Goal: Information Seeking & Learning: Learn about a topic

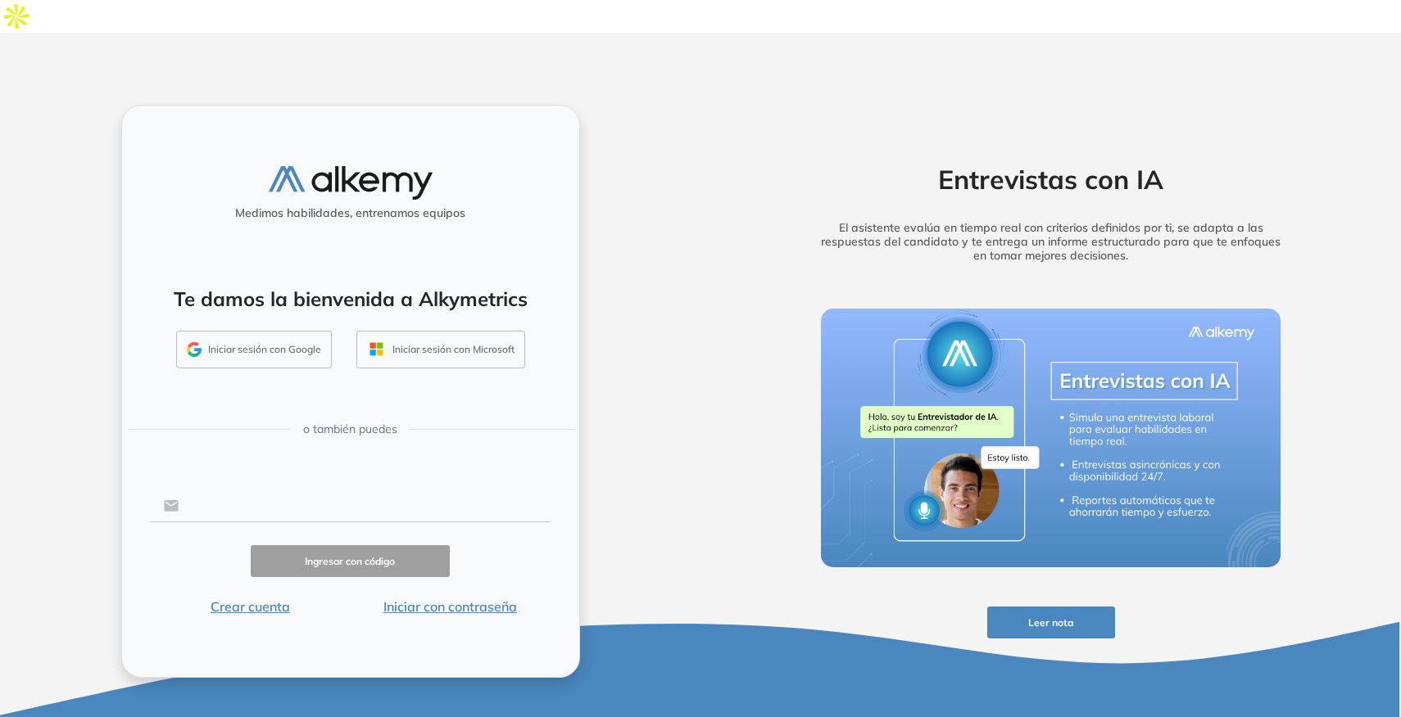
click at [333, 491] on input "text" at bounding box center [364, 506] width 371 height 31
click at [509, 545] on form "Ingresar con código Crear cuenta Iniciar con contraseña" at bounding box center [351, 551] width 400 height 129
click at [414, 597] on button "Iniciar con contraseña" at bounding box center [450, 607] width 200 height 20
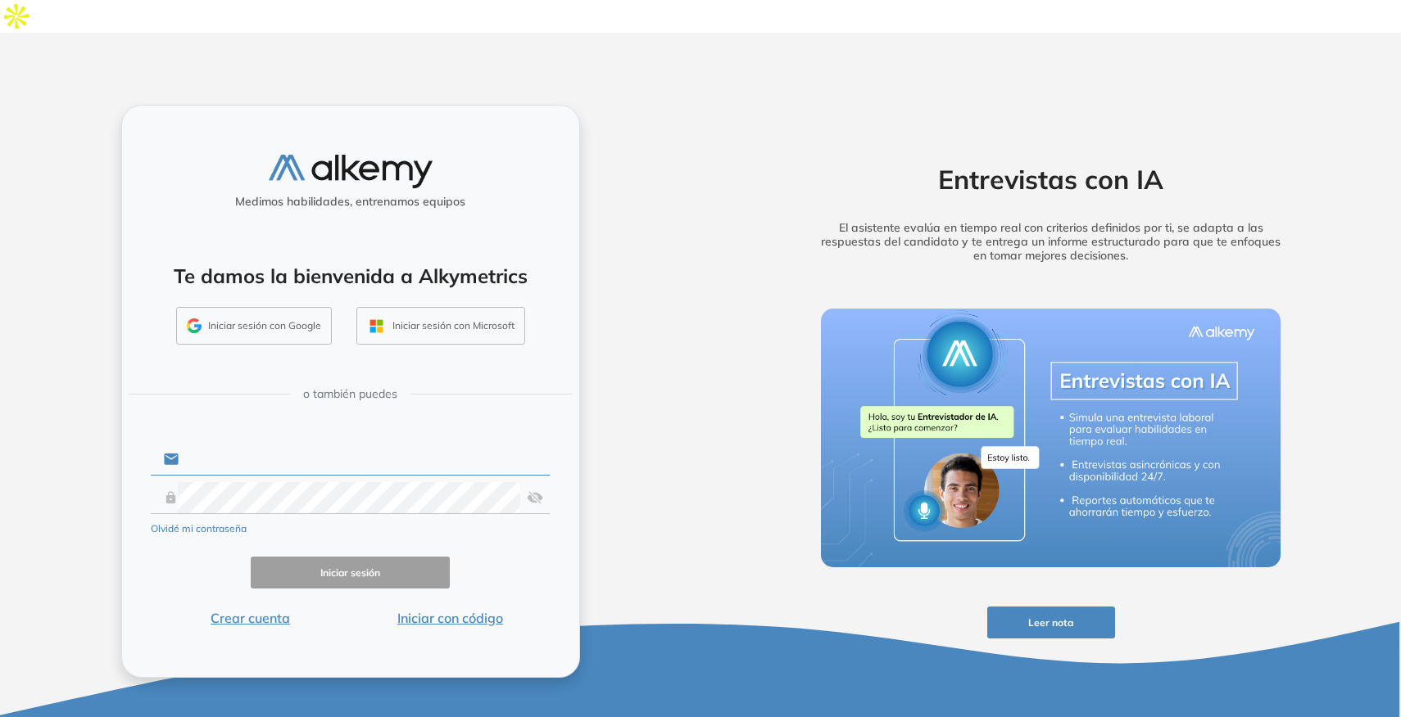
click at [386, 444] on input "text" at bounding box center [364, 459] width 371 height 31
type input "**********"
click at [378, 557] on button "Iniciar sesión" at bounding box center [351, 573] width 200 height 32
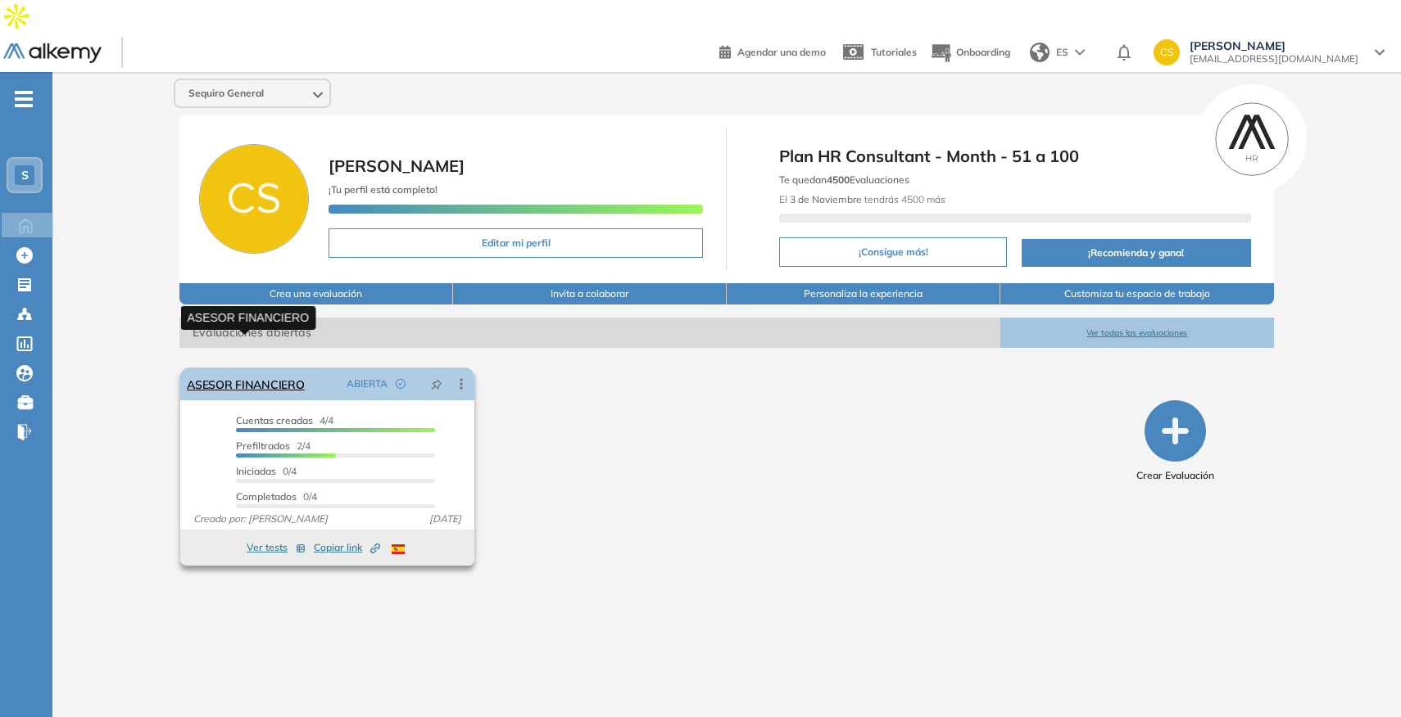
click at [244, 368] on link "ASESOR FINANCIERO" at bounding box center [245, 384] width 117 height 33
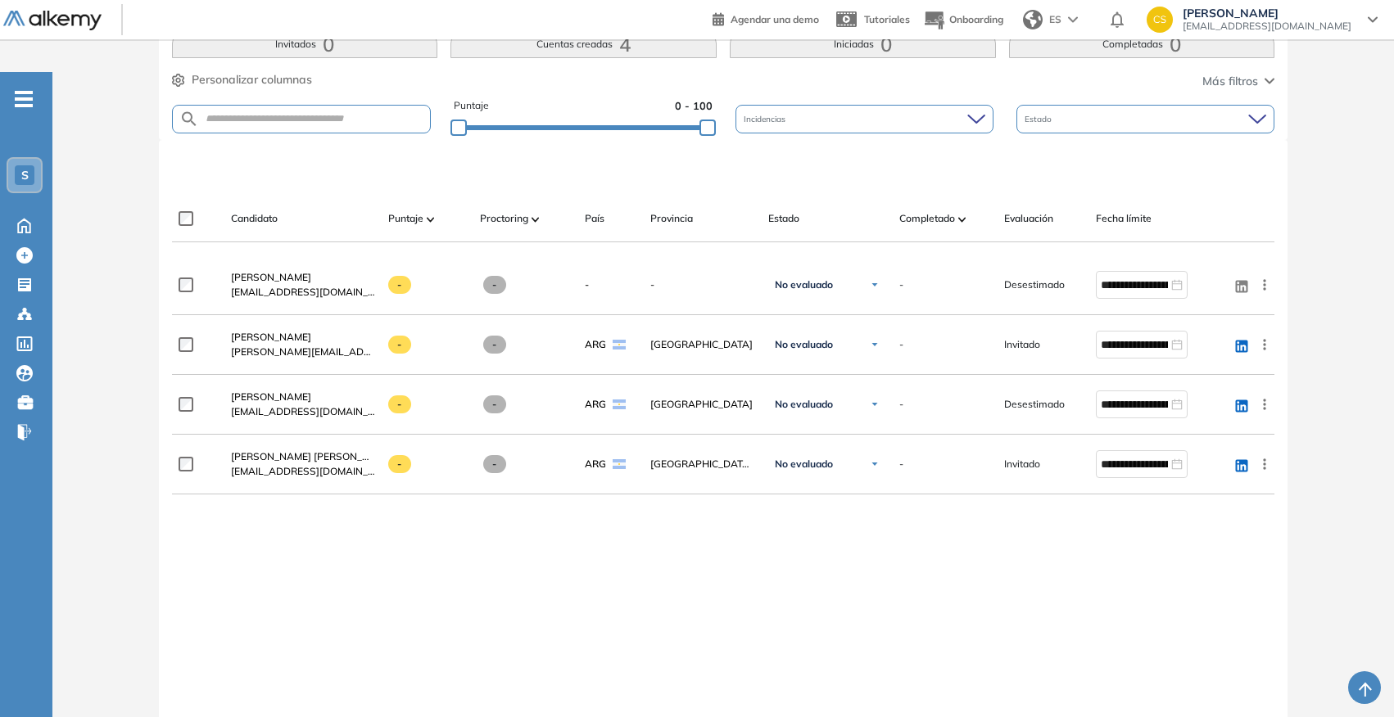
scroll to position [396, 0]
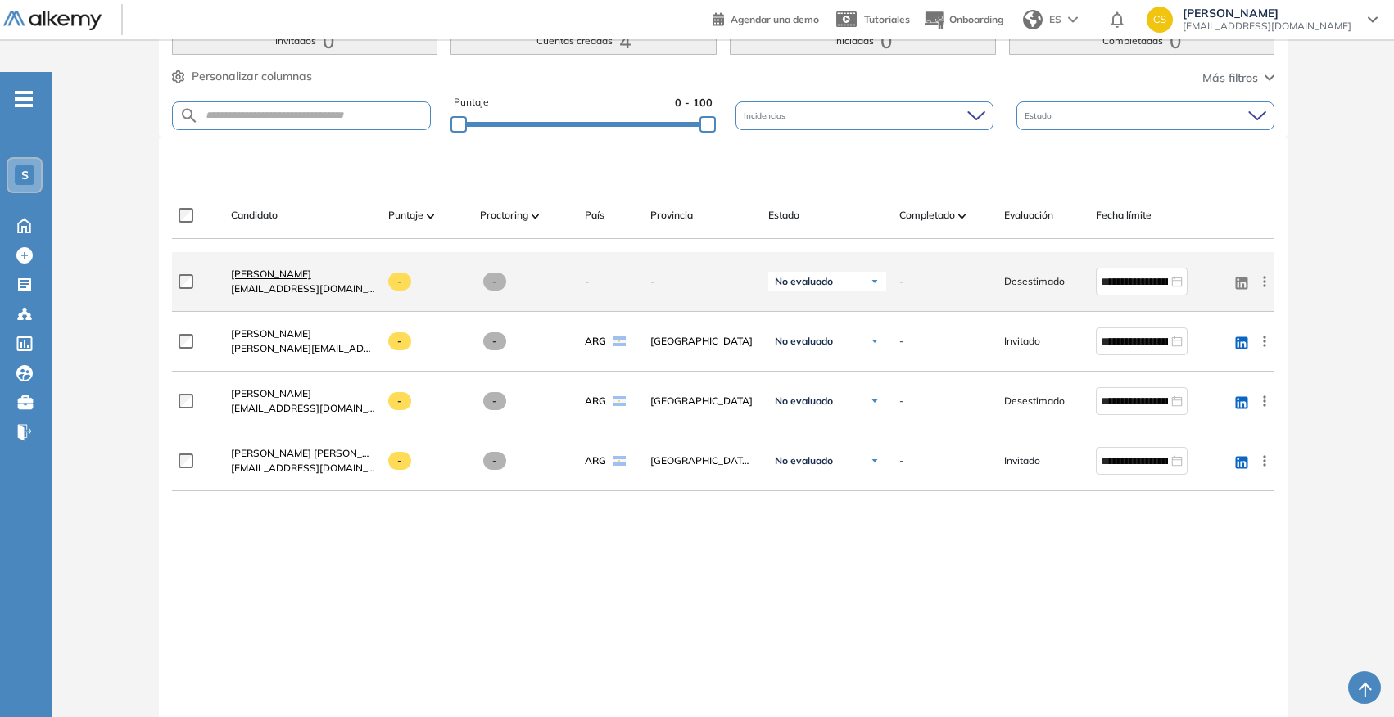
click at [283, 268] on span "[PERSON_NAME]" at bounding box center [271, 274] width 80 height 12
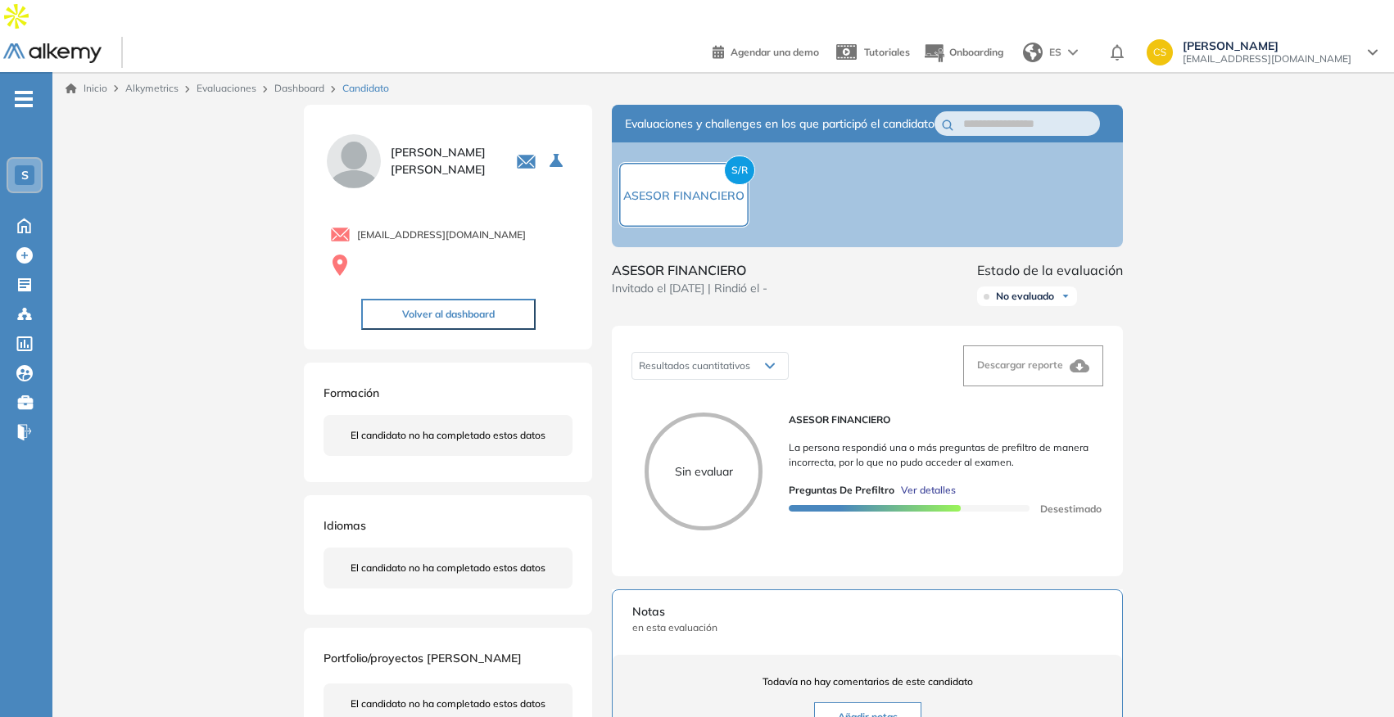
click at [921, 483] on span "Ver detalles" at bounding box center [928, 490] width 55 height 15
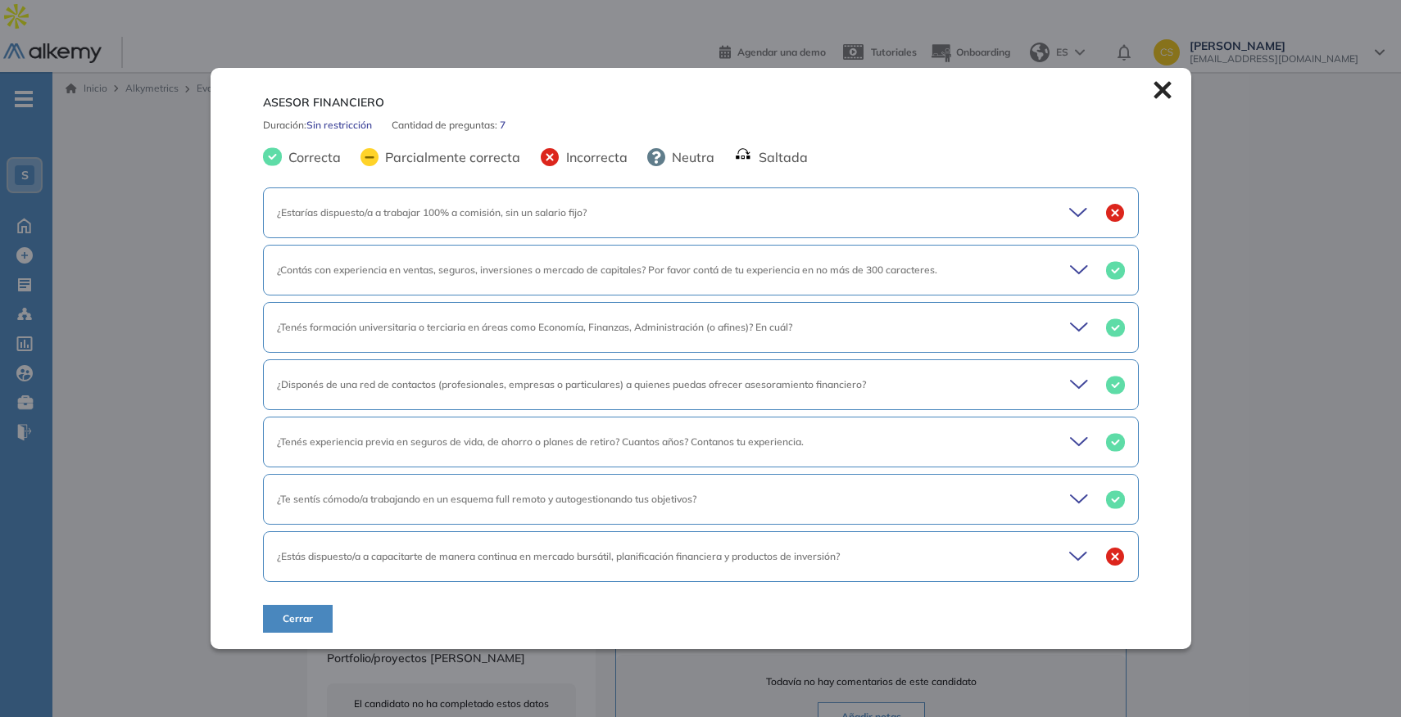
click at [1012, 220] on div "¿Estarías dispuesto/a a trabajar 100% a comisión, sin un salario fijo?" at bounding box center [658, 213] width 763 height 15
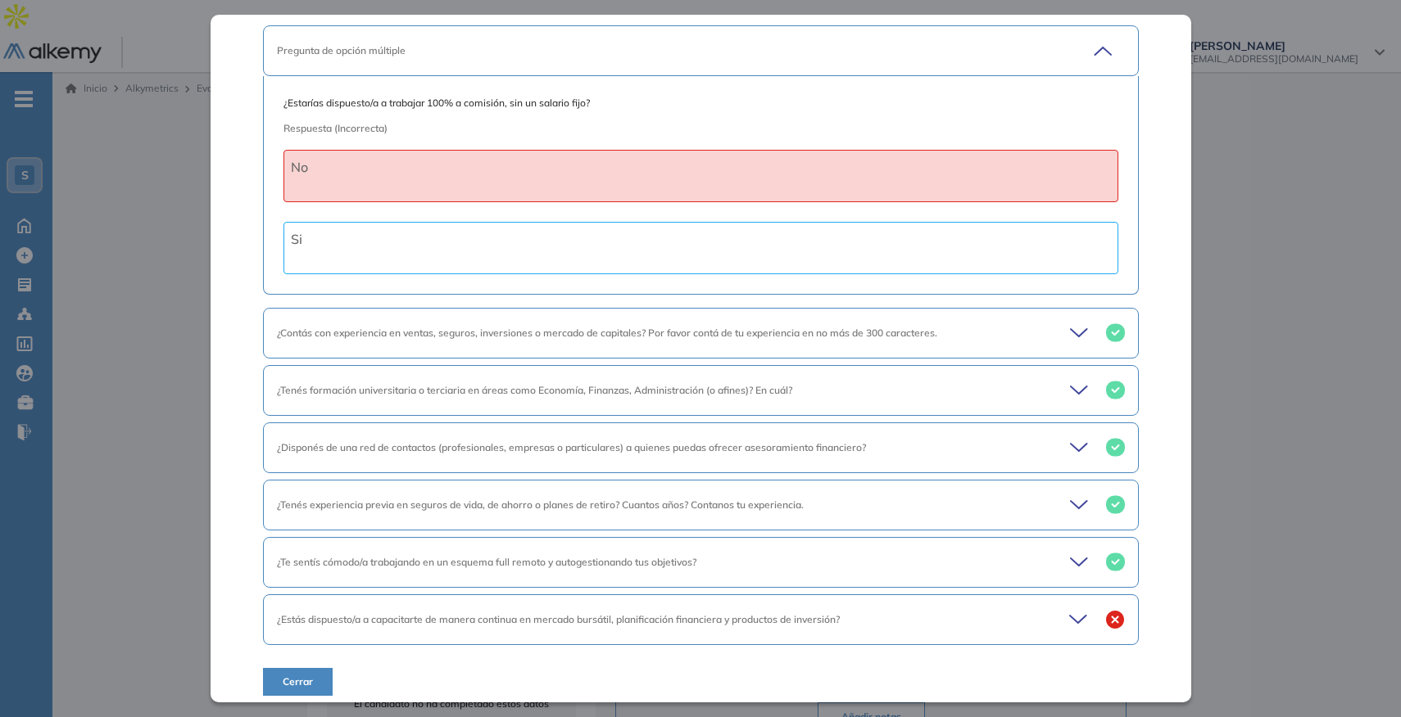
scroll to position [120, 0]
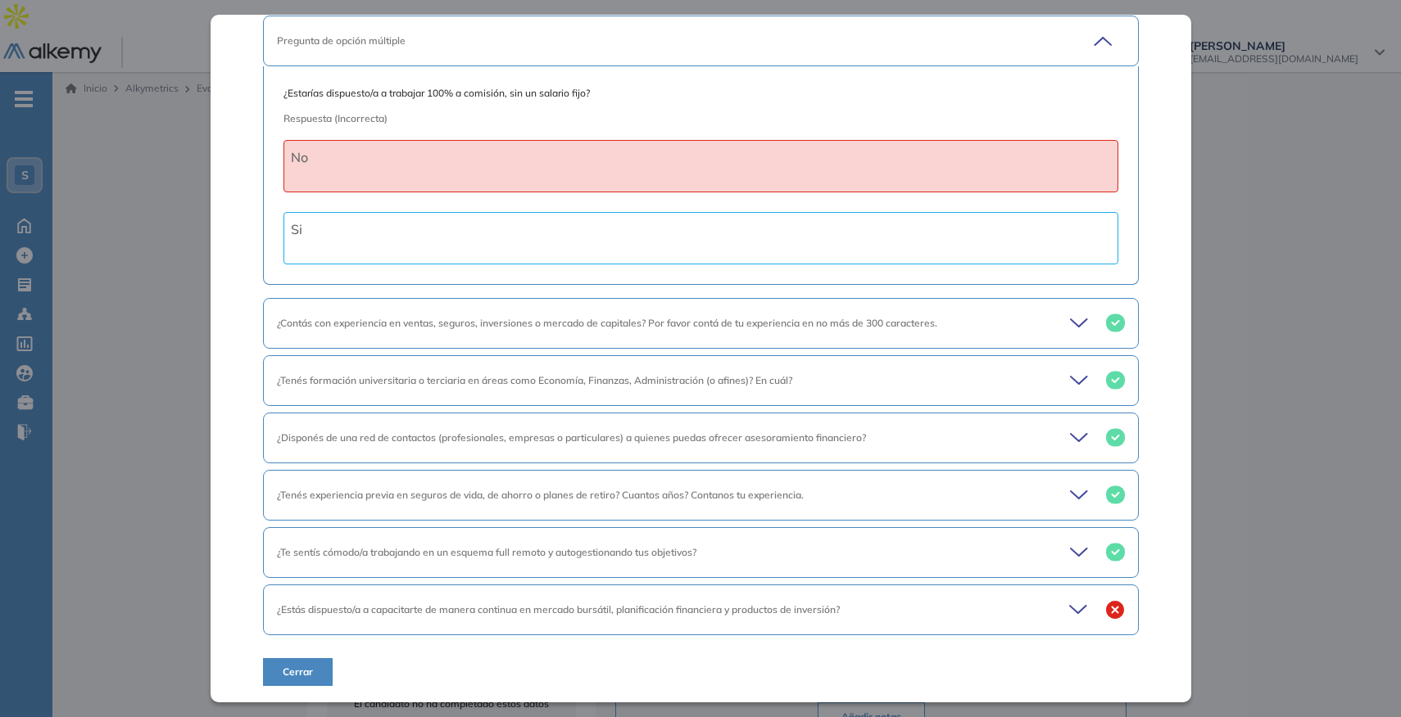
click at [1049, 619] on div "¿Estás dispuesto/a a capacitarte de manera continua en mercado bursátil, planif…" at bounding box center [701, 610] width 876 height 51
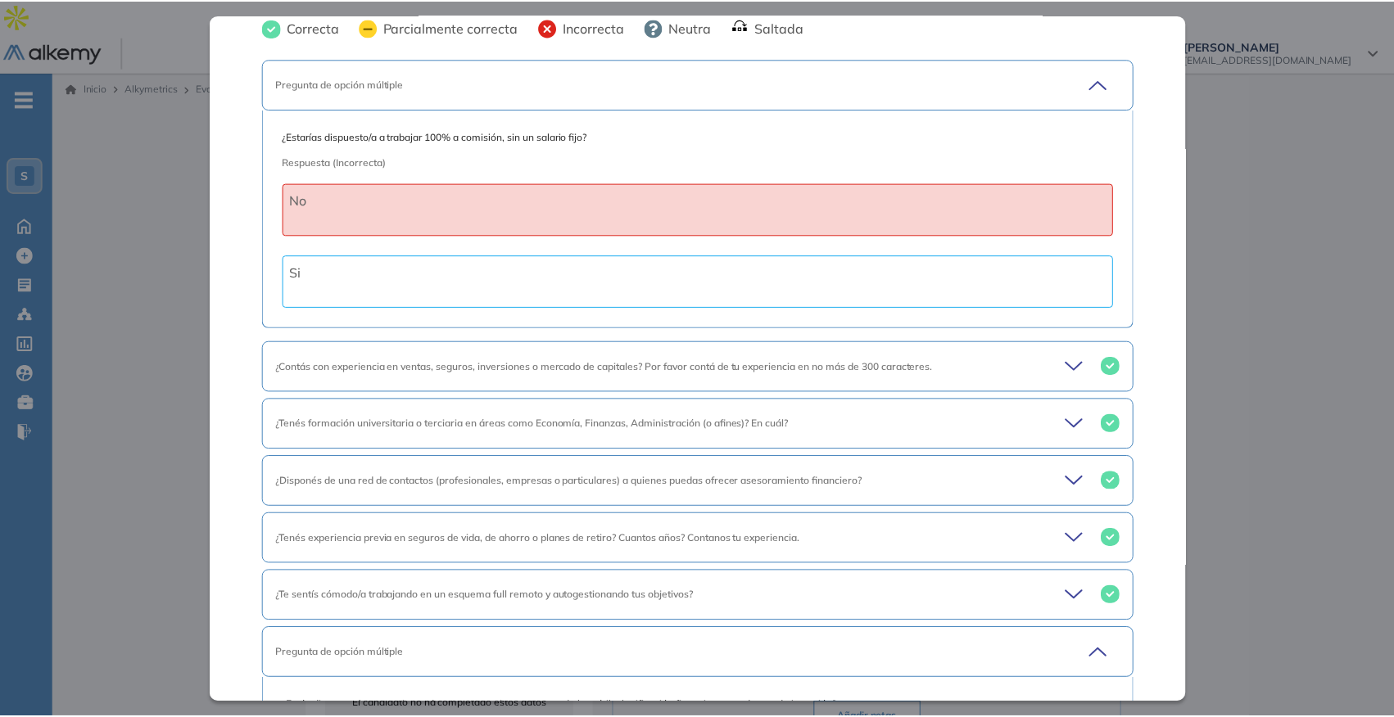
scroll to position [0, 0]
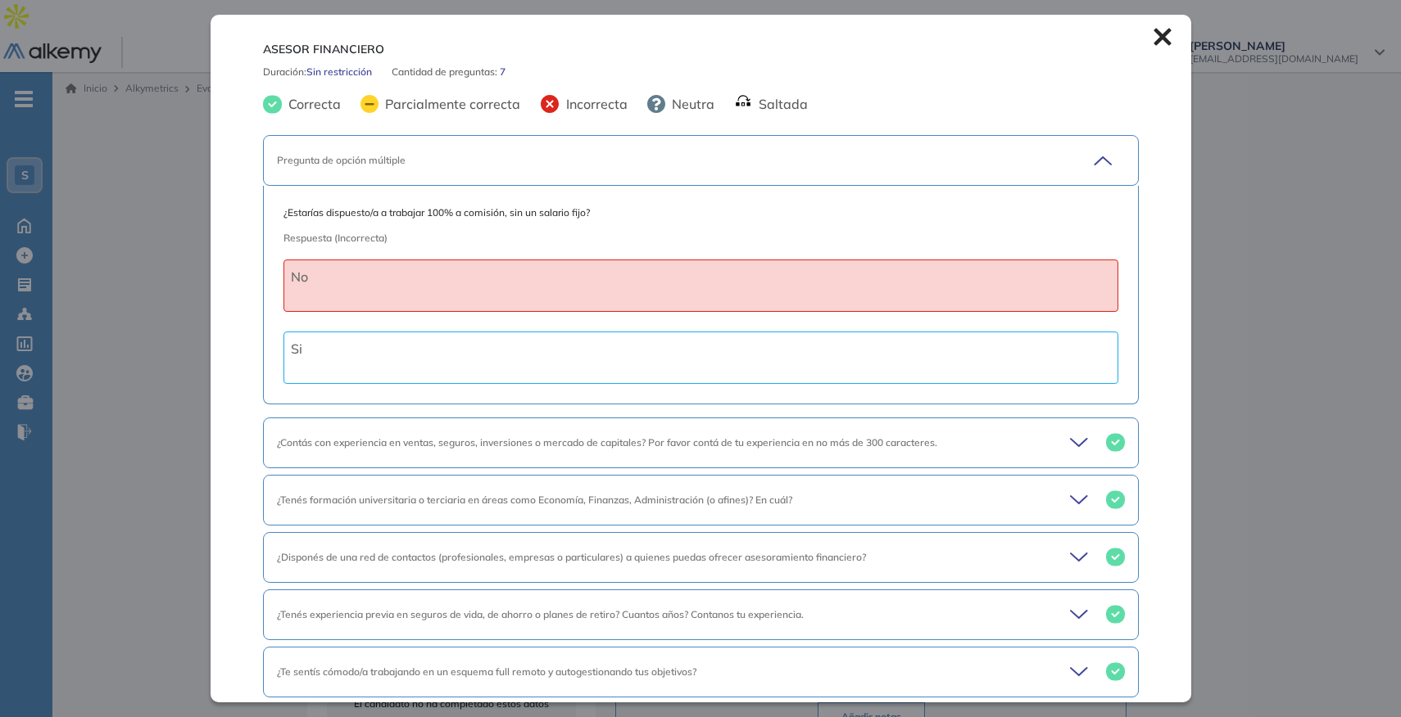
click at [1153, 45] on icon at bounding box center [1162, 37] width 18 height 18
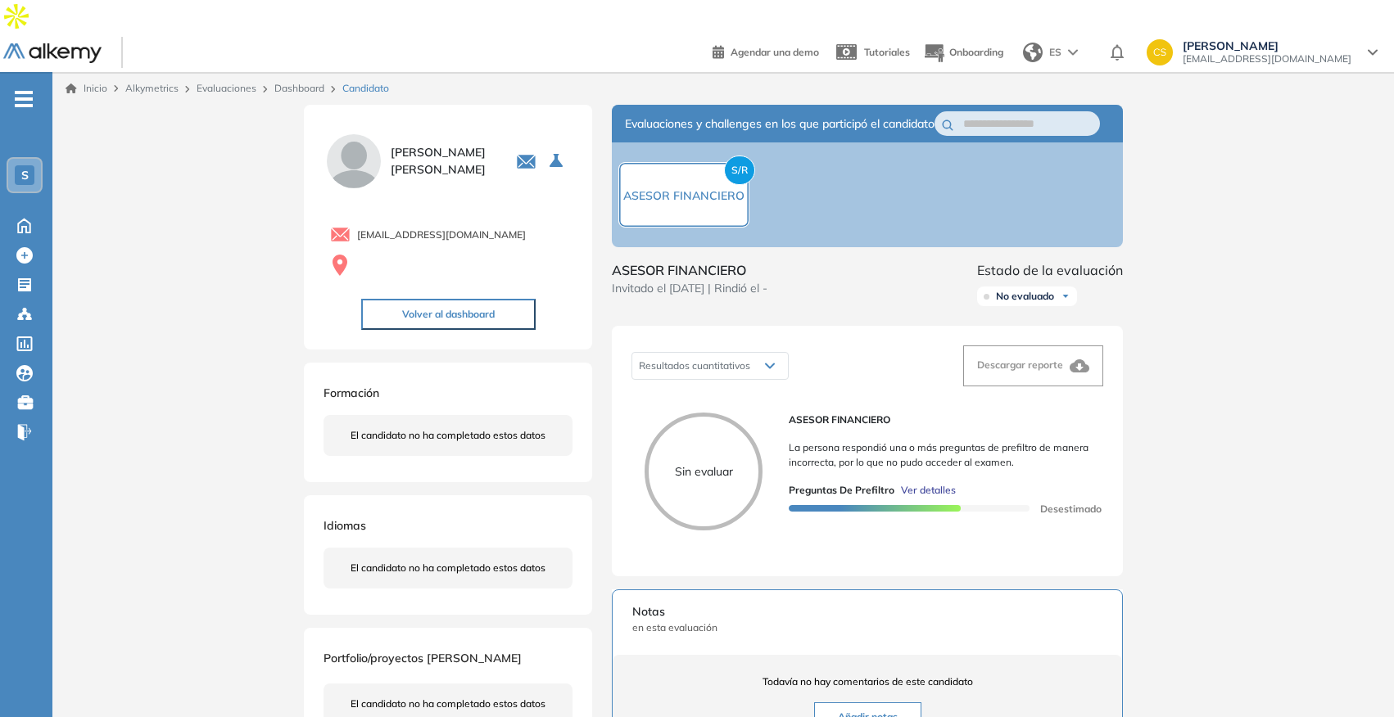
click at [310, 82] on link "Dashboard" at bounding box center [299, 88] width 50 height 12
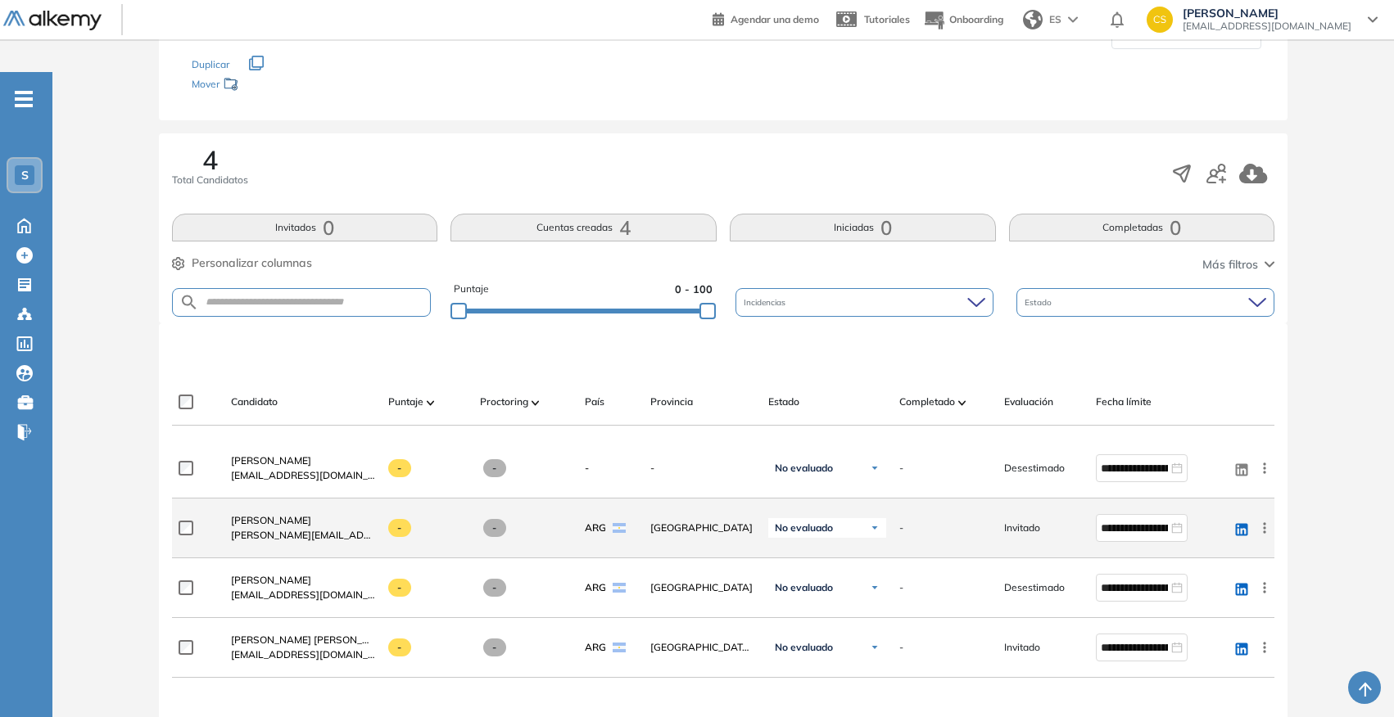
scroll to position [28, 0]
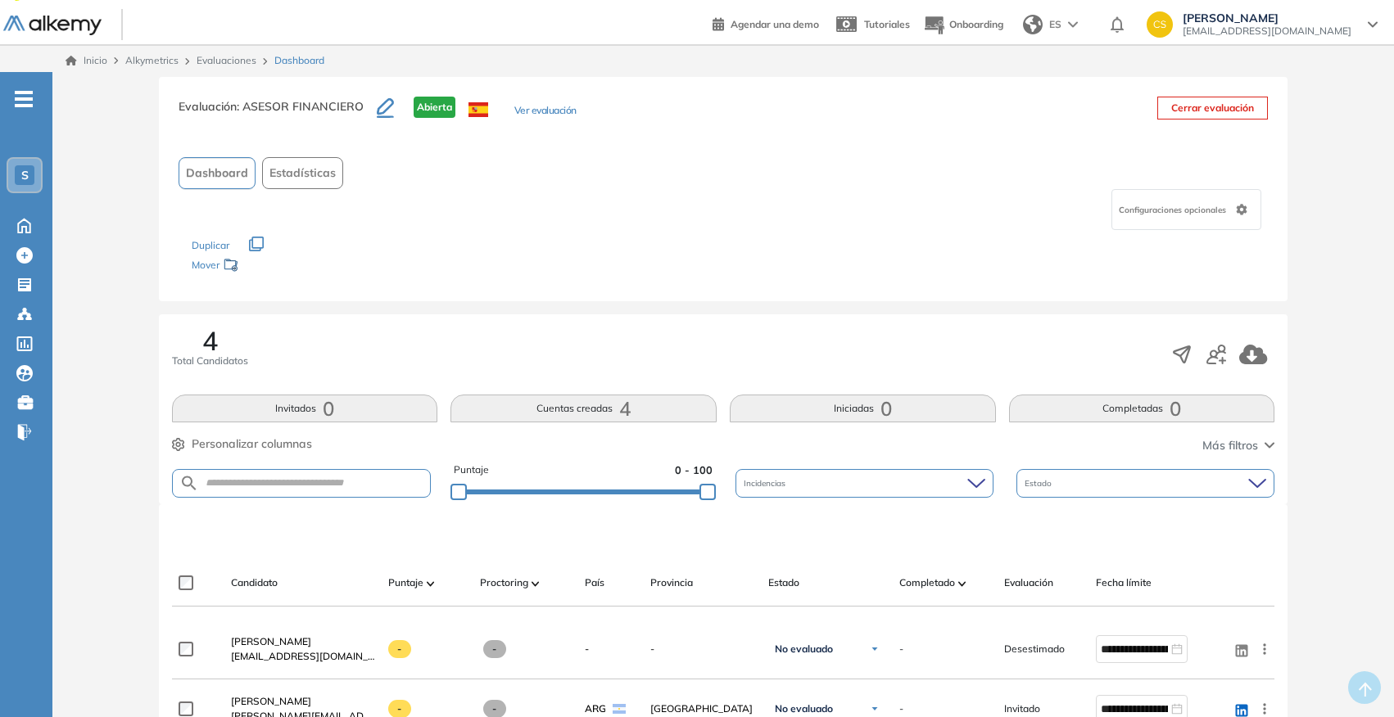
click at [292, 157] on button "Estadísticas" at bounding box center [302, 173] width 81 height 32
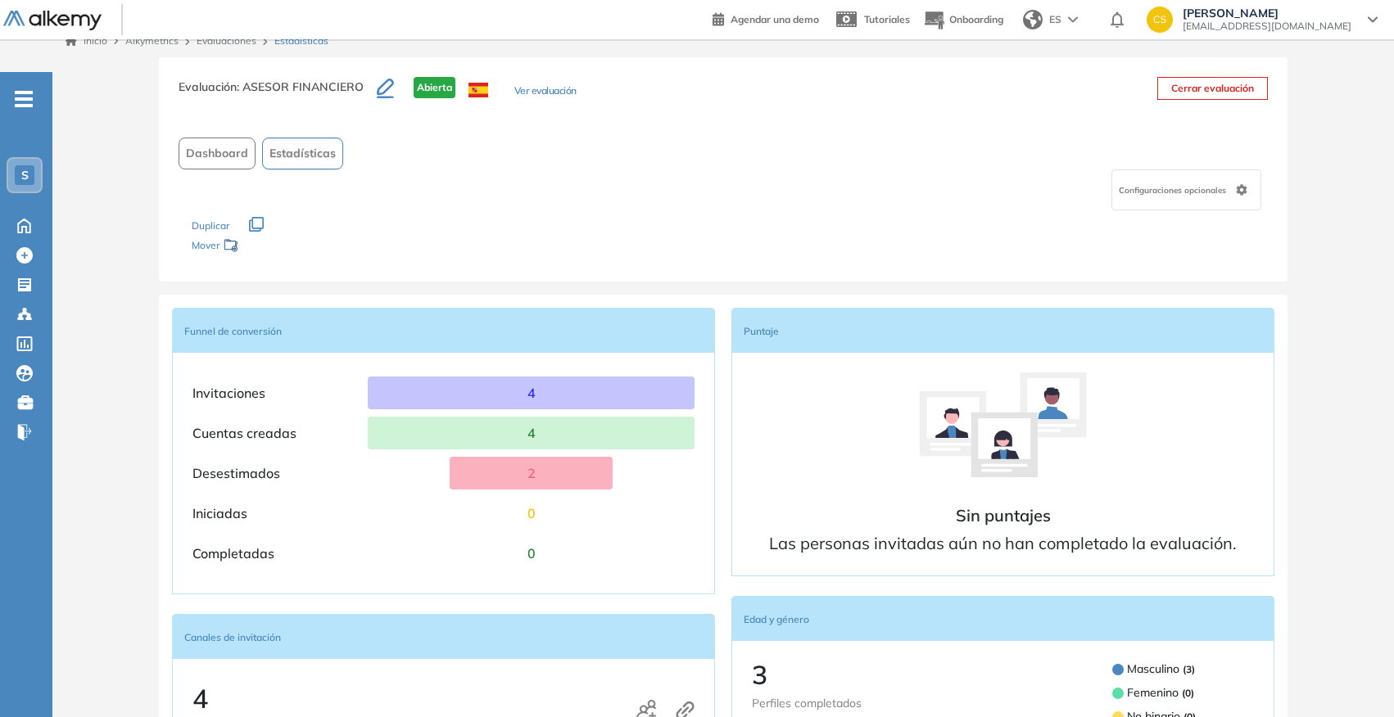
scroll to position [64, 0]
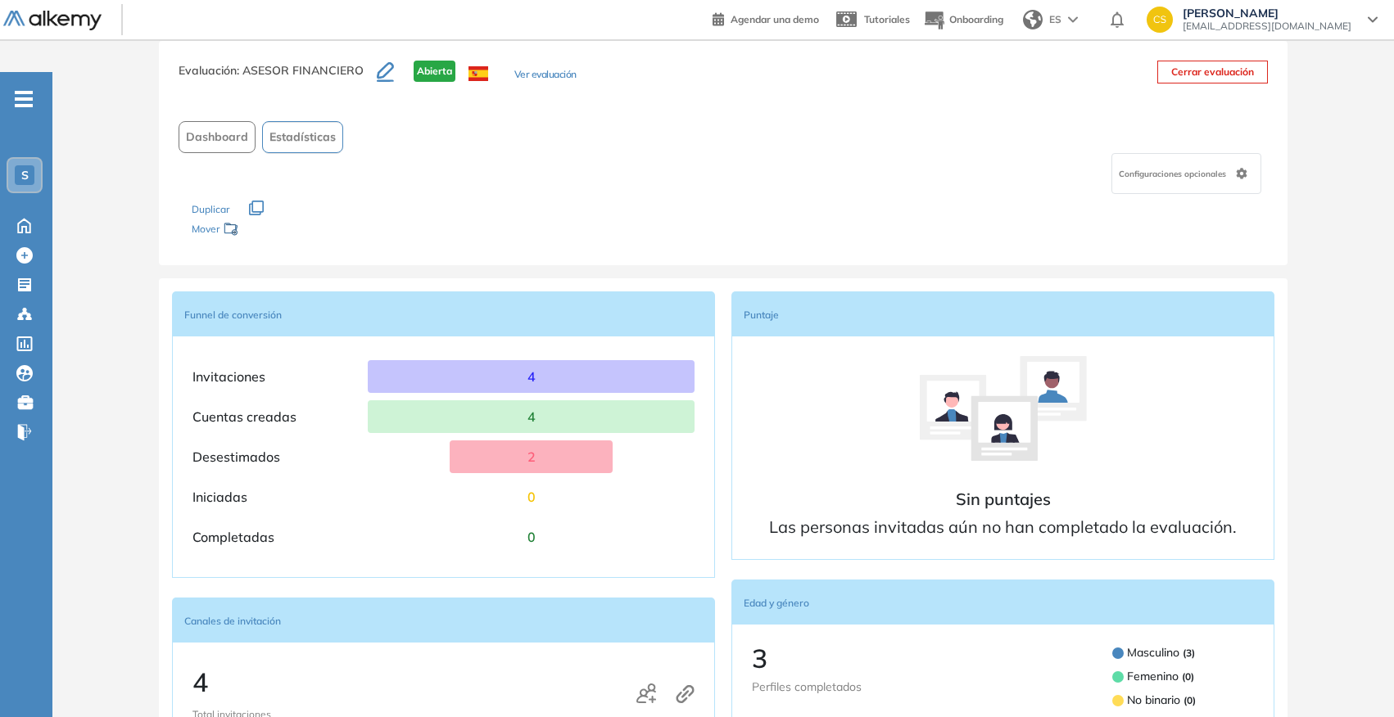
click at [518, 441] on div "2" at bounding box center [531, 457] width 163 height 33
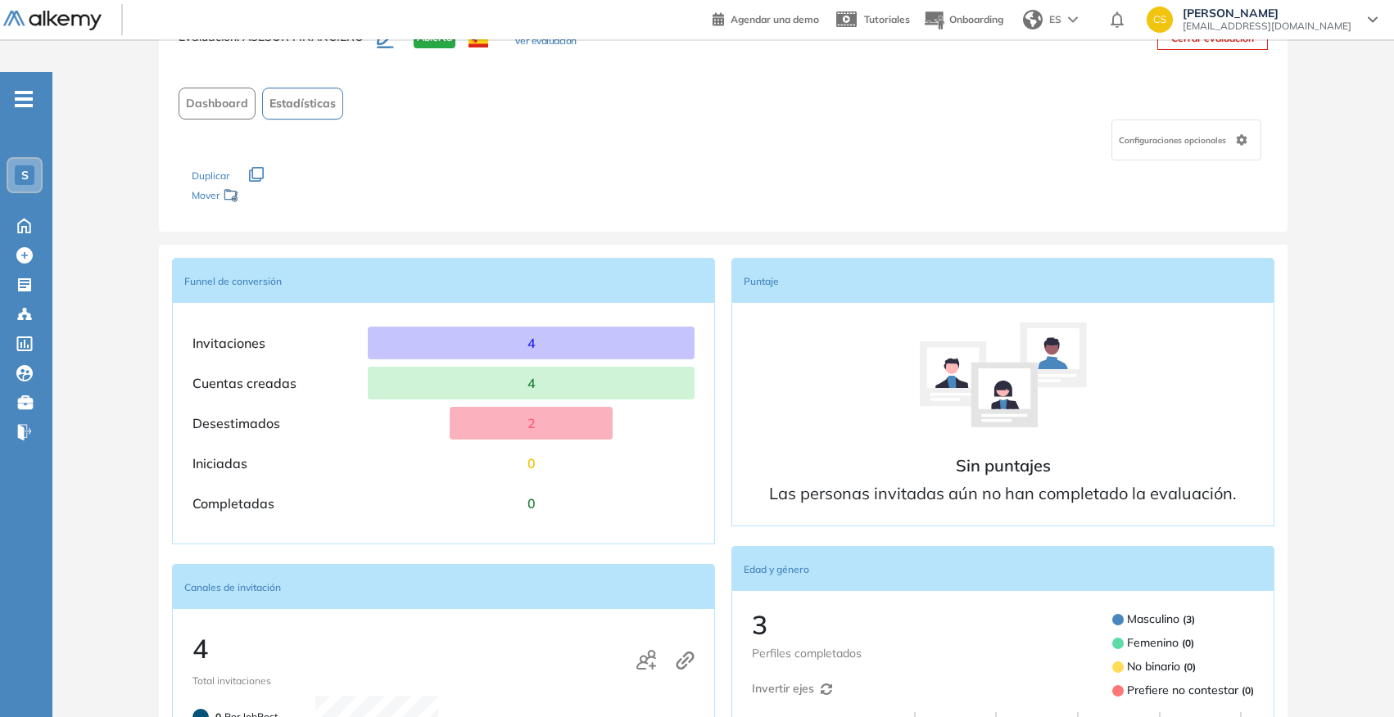
scroll to position [80, 0]
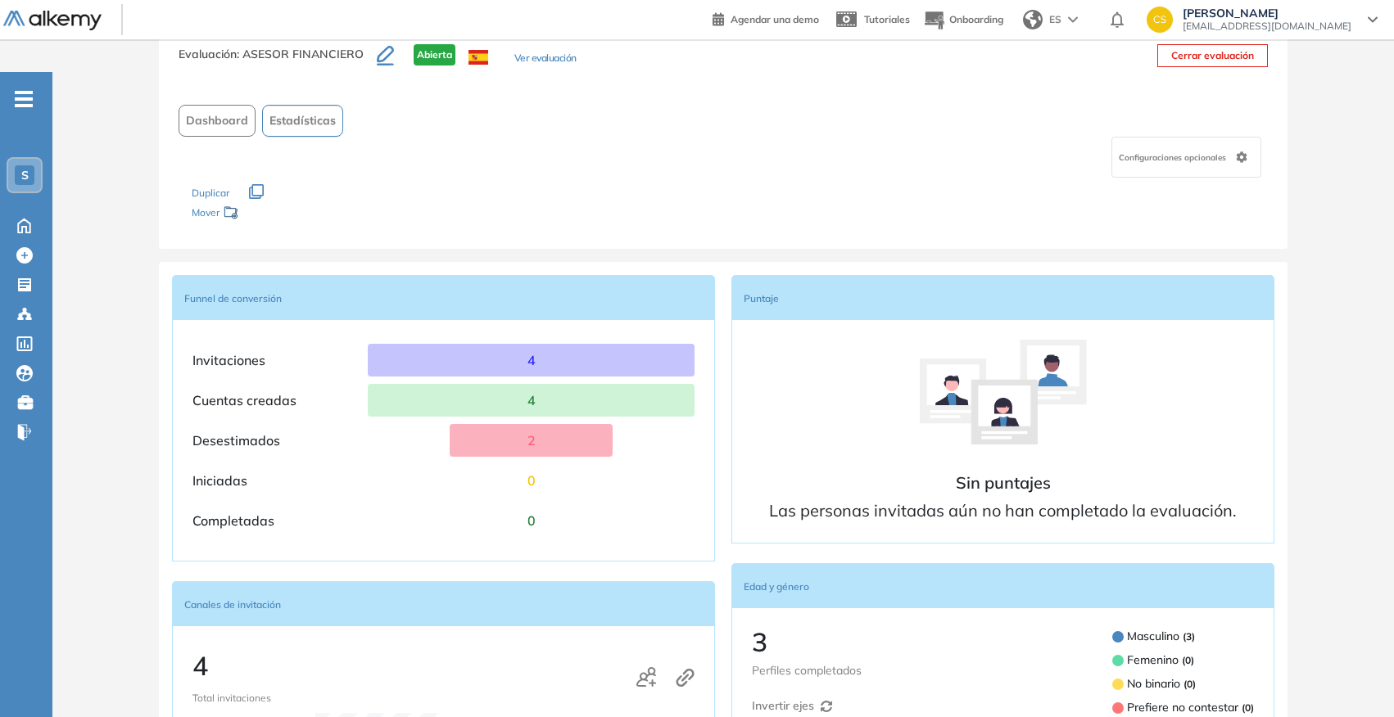
click at [223, 105] on button "Dashboard" at bounding box center [217, 121] width 77 height 32
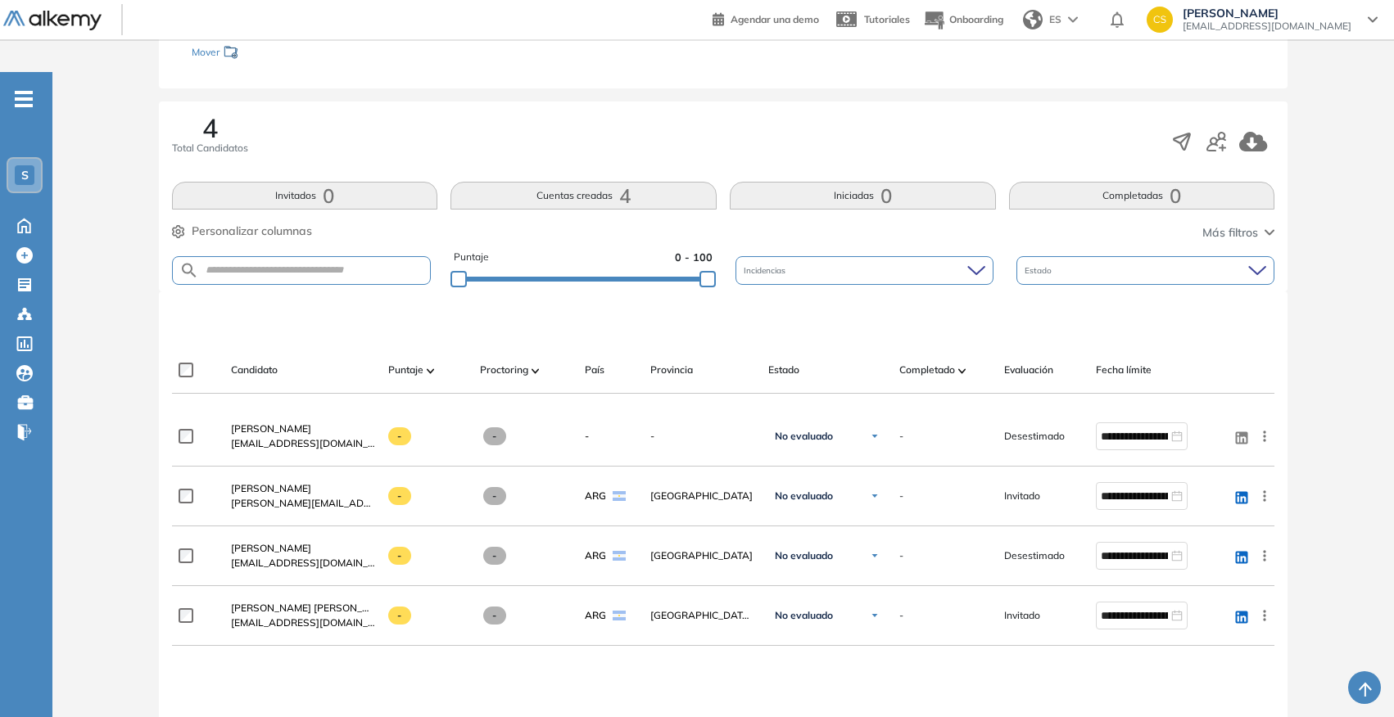
scroll to position [242, 0]
click at [254, 221] on span "Personalizar columnas" at bounding box center [252, 229] width 120 height 17
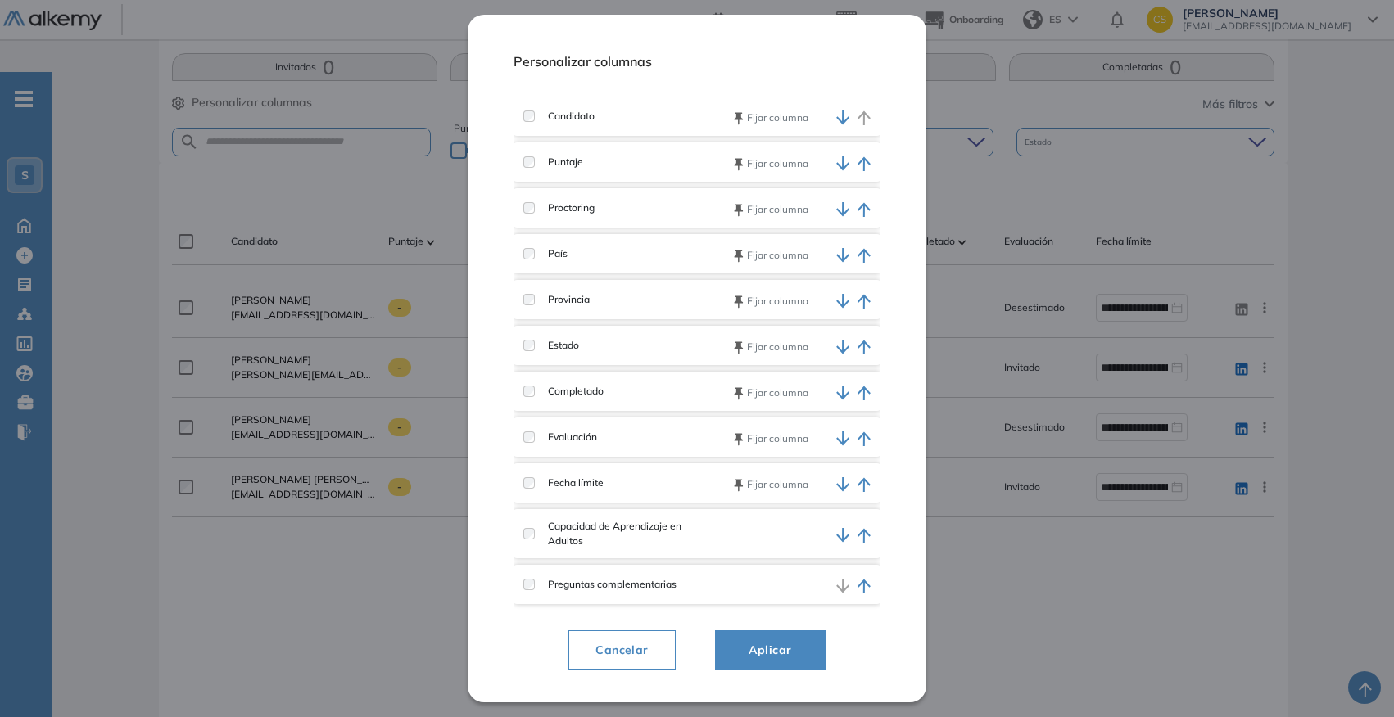
scroll to position [364, 0]
click at [595, 657] on span "Cancelar" at bounding box center [621, 650] width 79 height 20
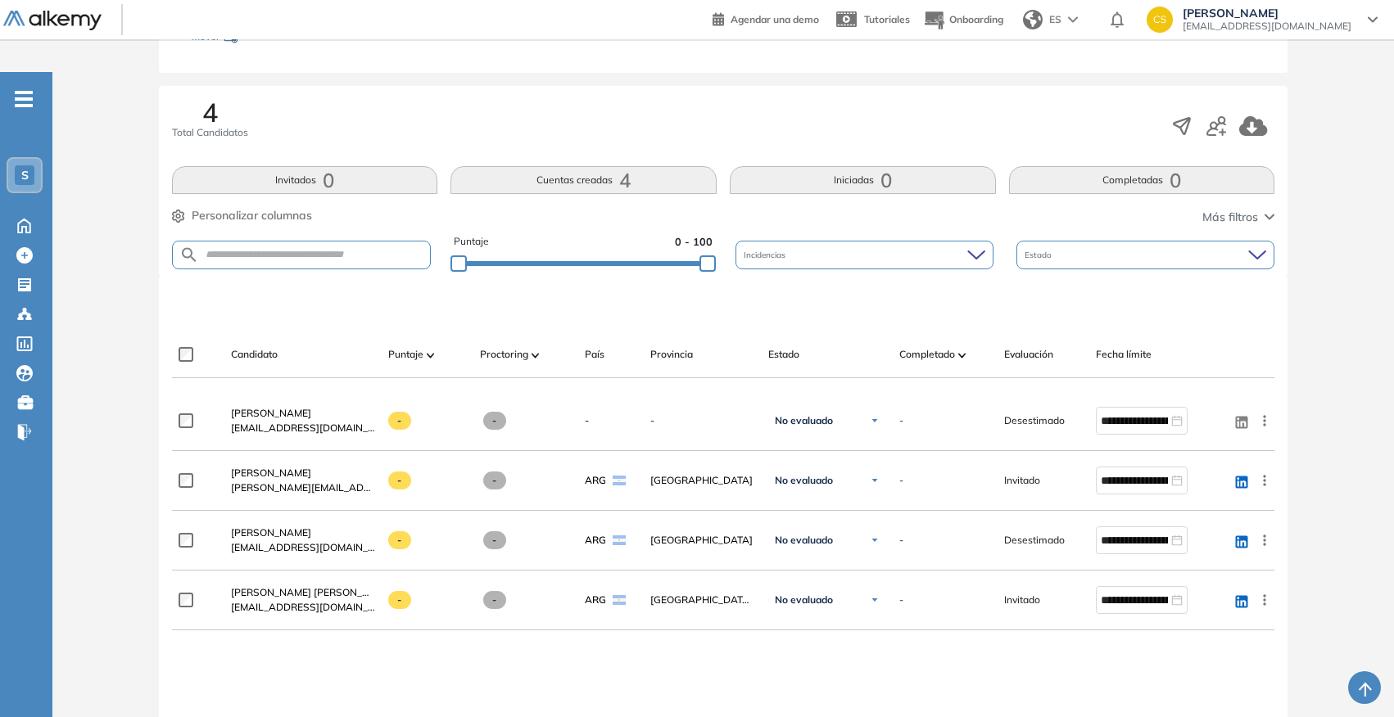
scroll to position [254, 0]
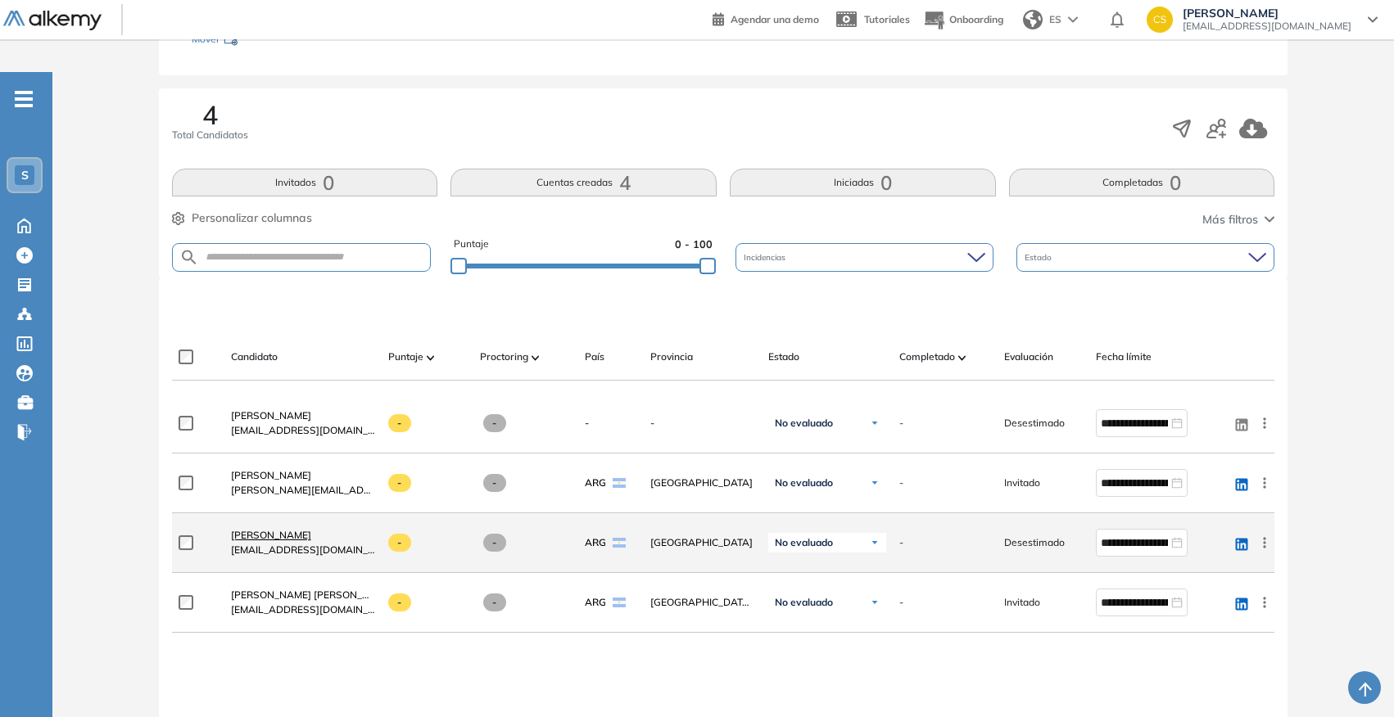
click at [286, 529] on span "[PERSON_NAME]" at bounding box center [271, 535] width 80 height 12
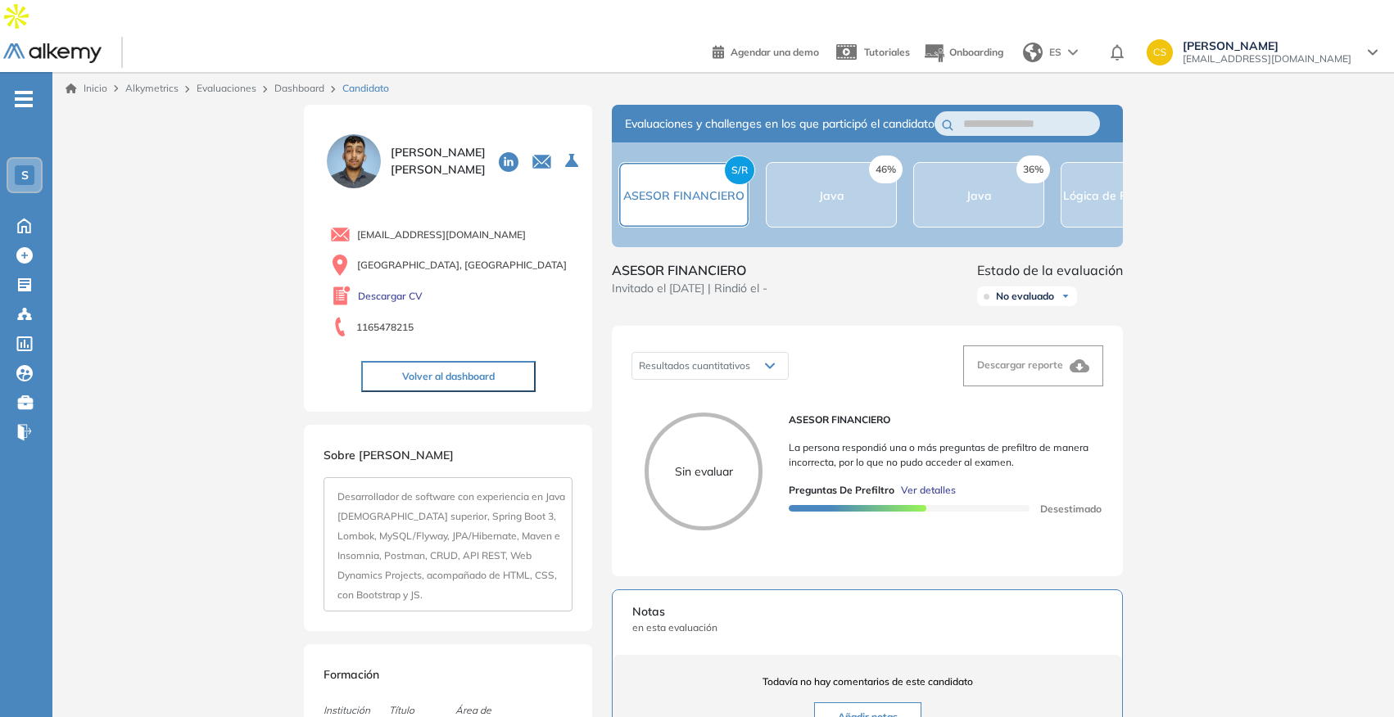
click at [938, 483] on span "Ver detalles" at bounding box center [928, 490] width 55 height 15
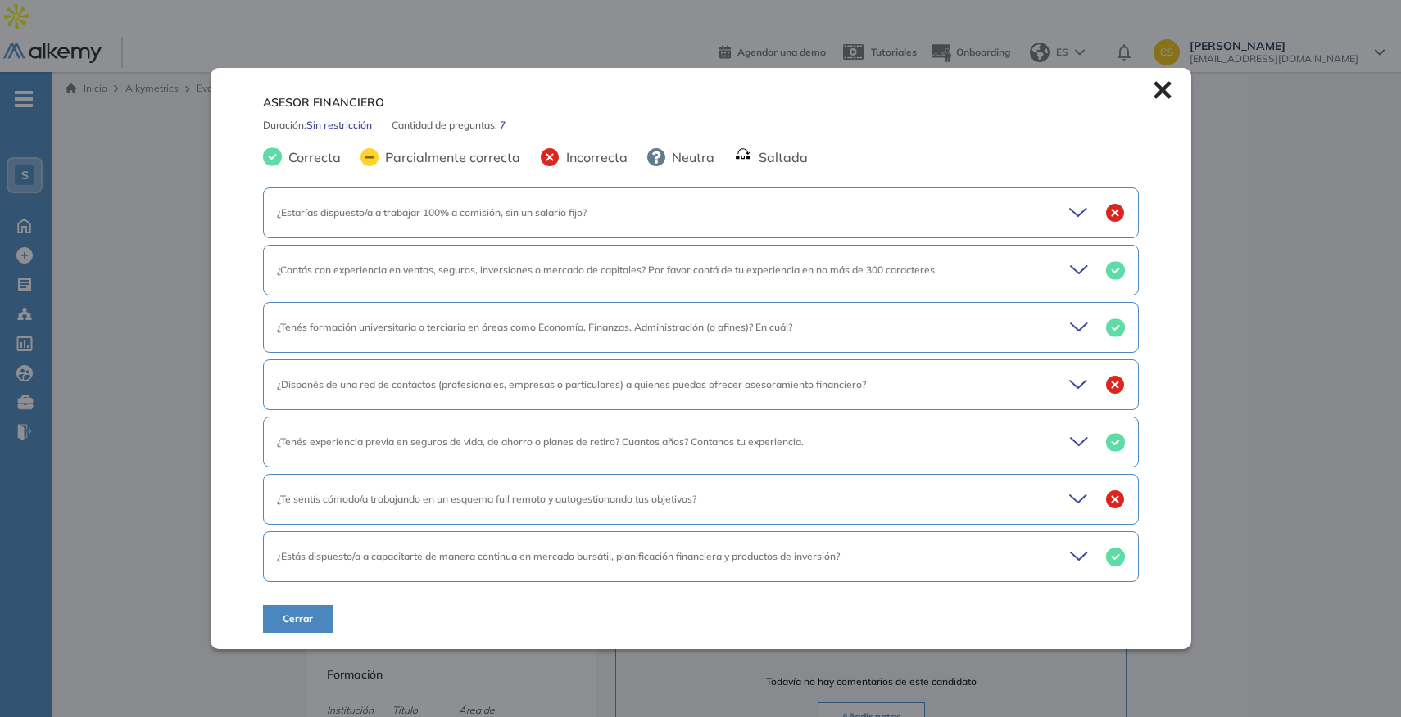
click at [1075, 206] on icon at bounding box center [1080, 212] width 23 height 23
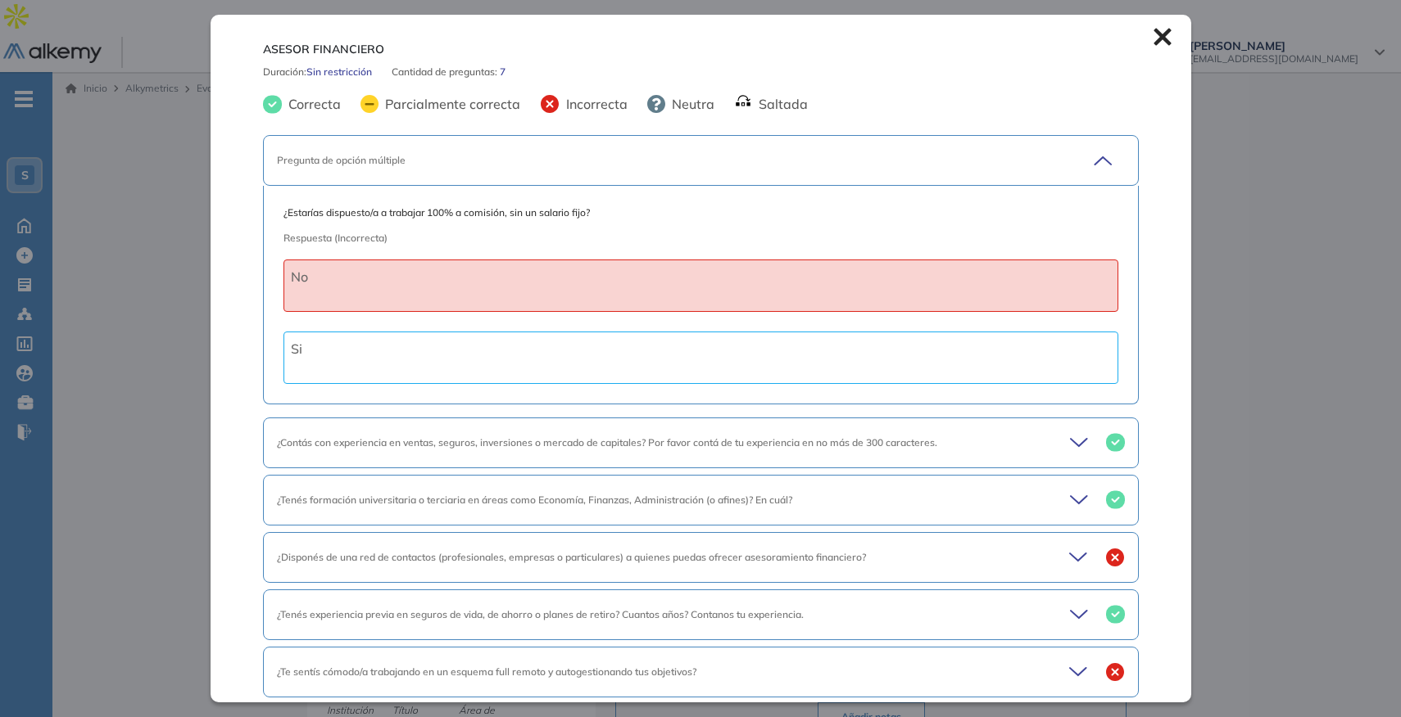
click at [1157, 35] on icon at bounding box center [1162, 37] width 18 height 18
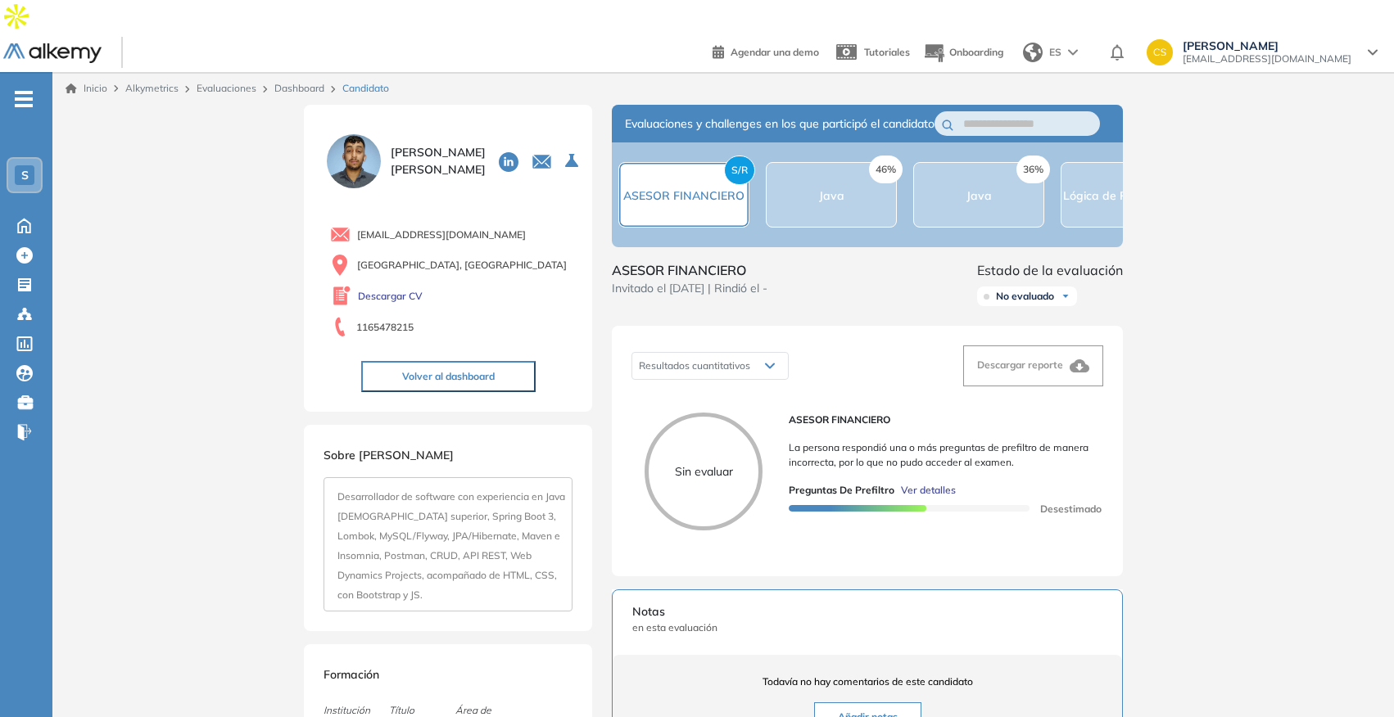
click at [1269, 52] on span "[EMAIL_ADDRESS][DOMAIN_NAME]" at bounding box center [1267, 58] width 169 height 13
